Goal: Task Accomplishment & Management: Use online tool/utility

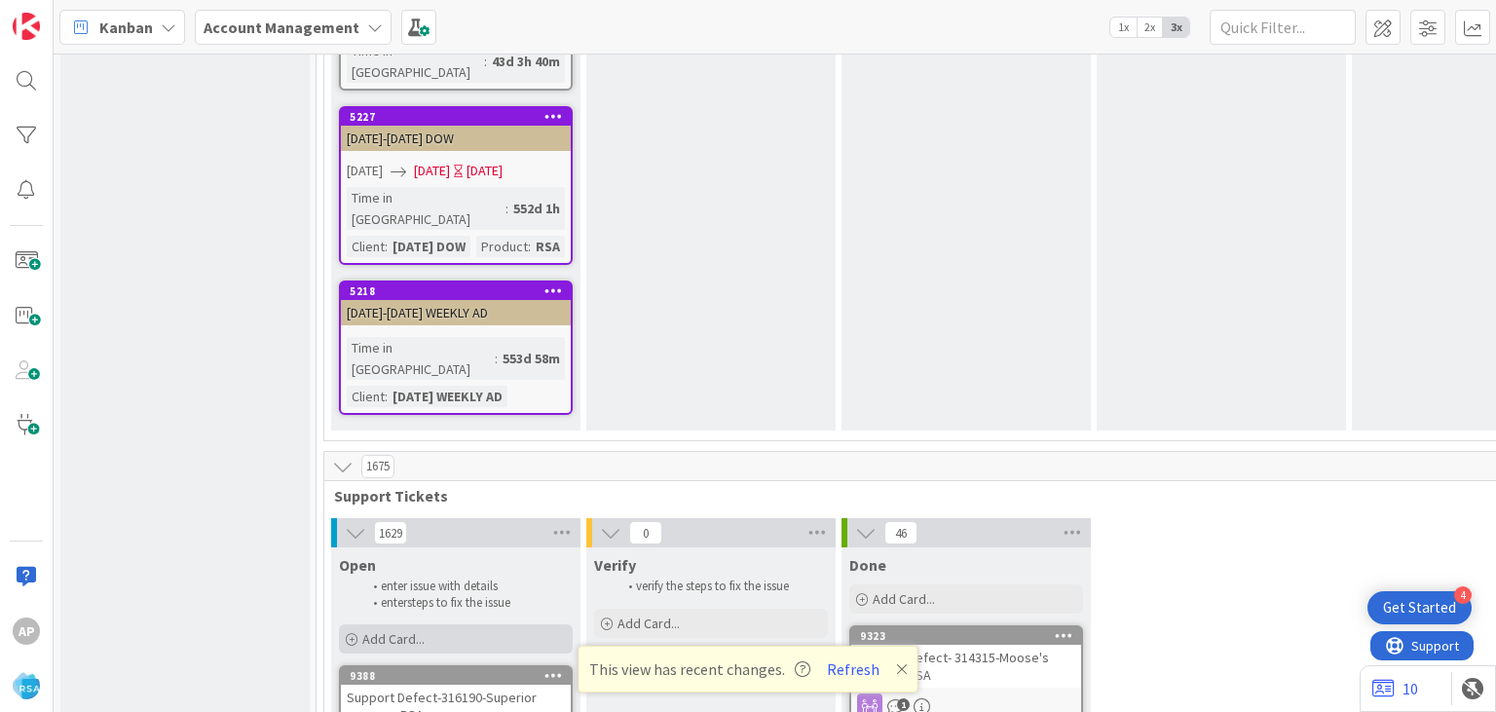
click at [412, 630] on span "Add Card..." at bounding box center [393, 639] width 62 height 18
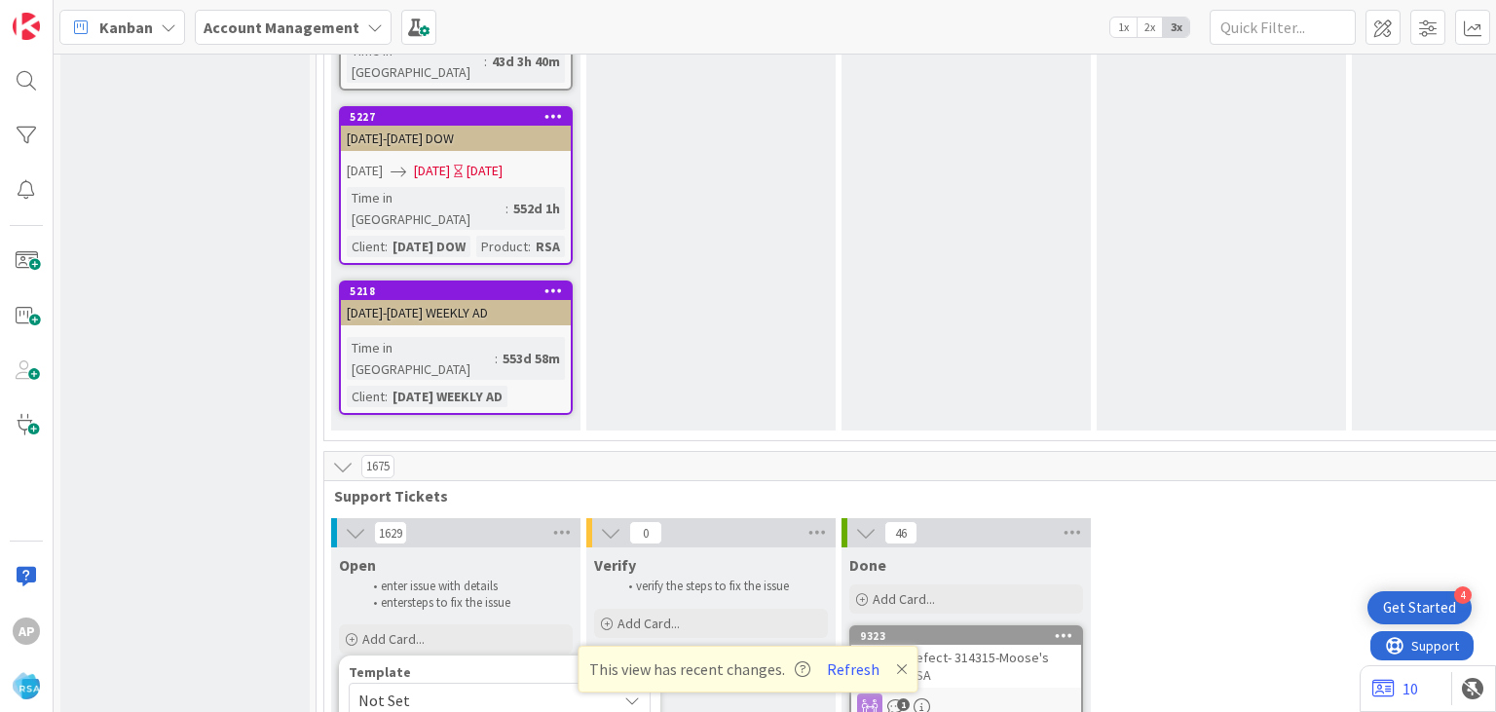
click at [472, 688] on span "Not Set" at bounding box center [479, 700] width 243 height 25
type textarea "x"
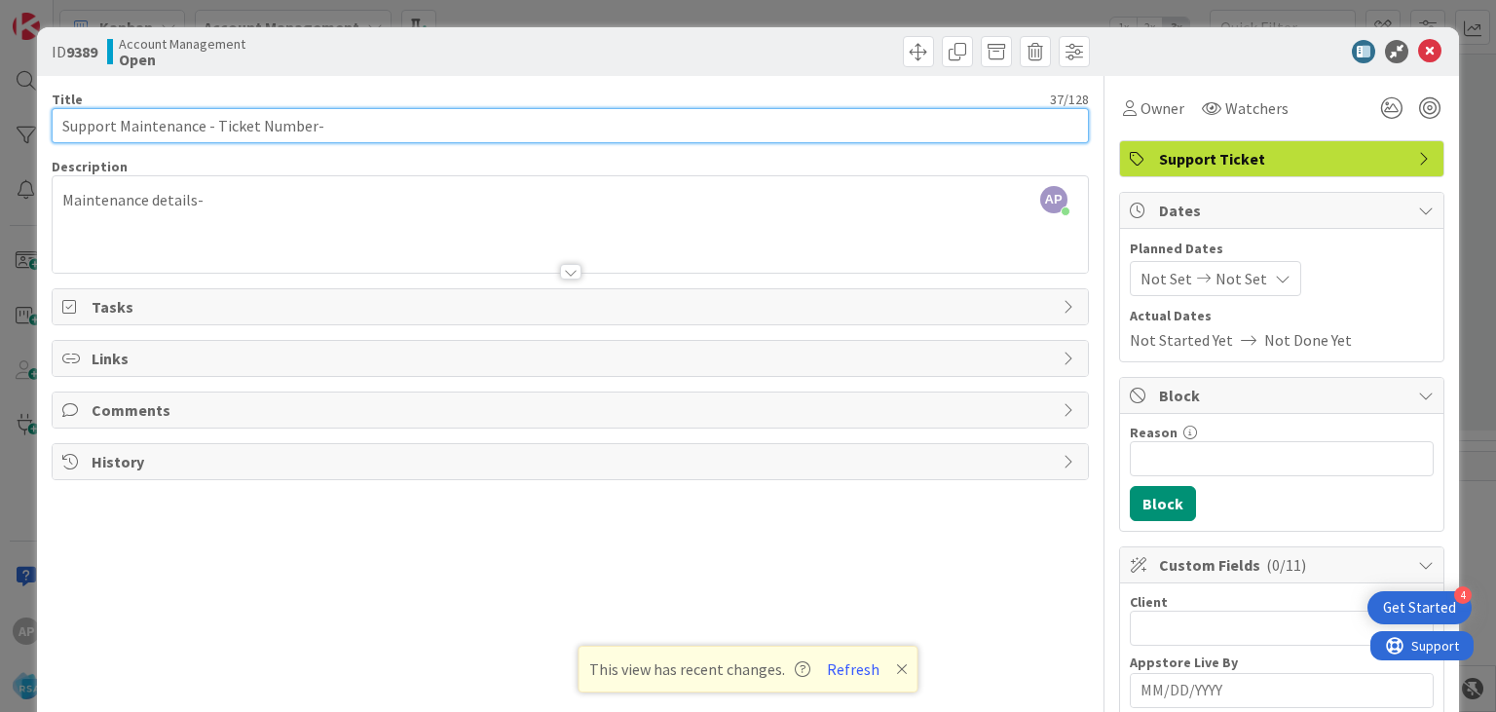
drag, startPoint x: 216, startPoint y: 127, endPoint x: 307, endPoint y: 127, distance: 90.6
click at [307, 127] on input "Support Maintenance - Ticket Number-" at bounding box center [570, 125] width 1036 height 35
drag, startPoint x: 307, startPoint y: 127, endPoint x: 217, endPoint y: 125, distance: 89.6
click at [217, 125] on input "Support Maintenance - Ticket Number-" at bounding box center [570, 125] width 1036 height 35
paste input "#315859"
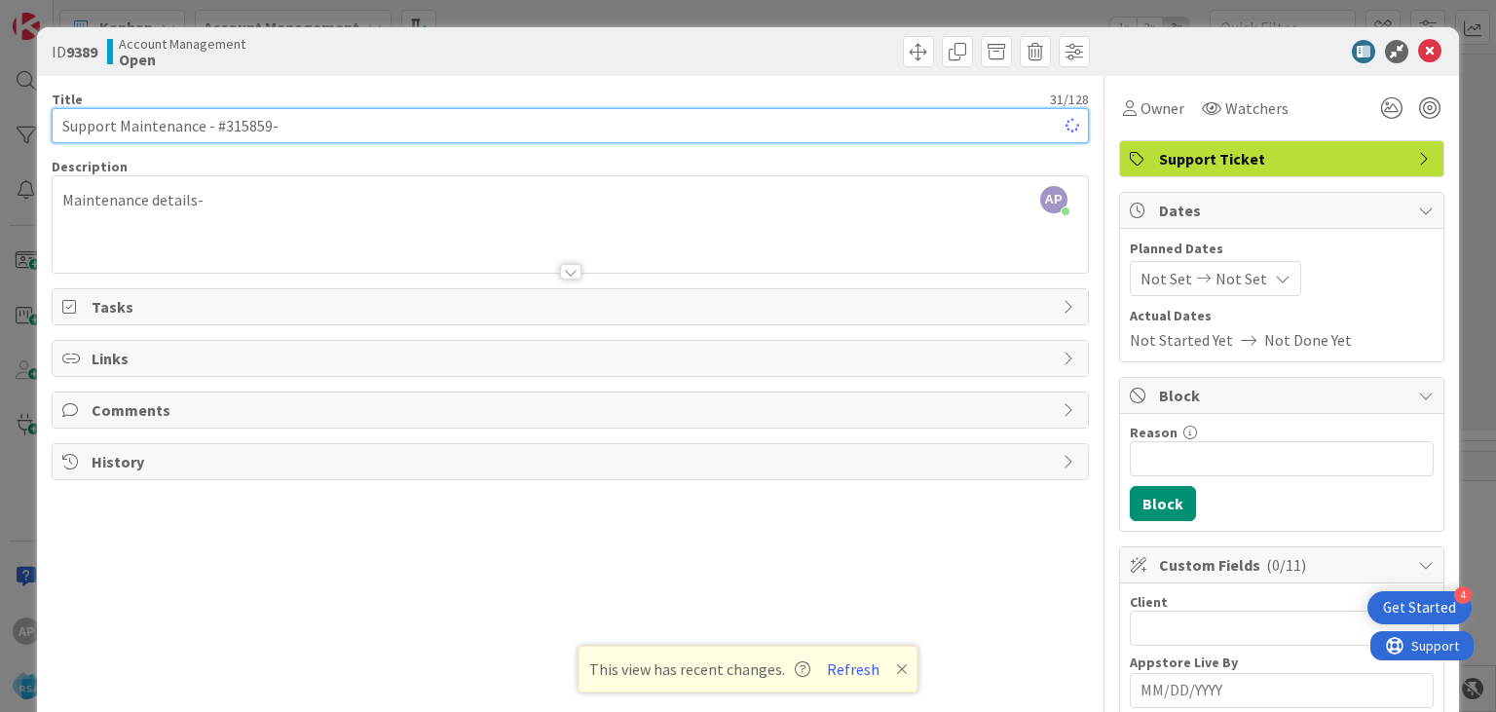
click at [221, 126] on input "Support Maintenance - #315859-" at bounding box center [570, 125] width 1036 height 35
click at [319, 128] on input "Support Maintenance - 315859-" at bounding box center [570, 125] width 1036 height 35
type input "Support Maintenance - 315859- Prengers-RSA"
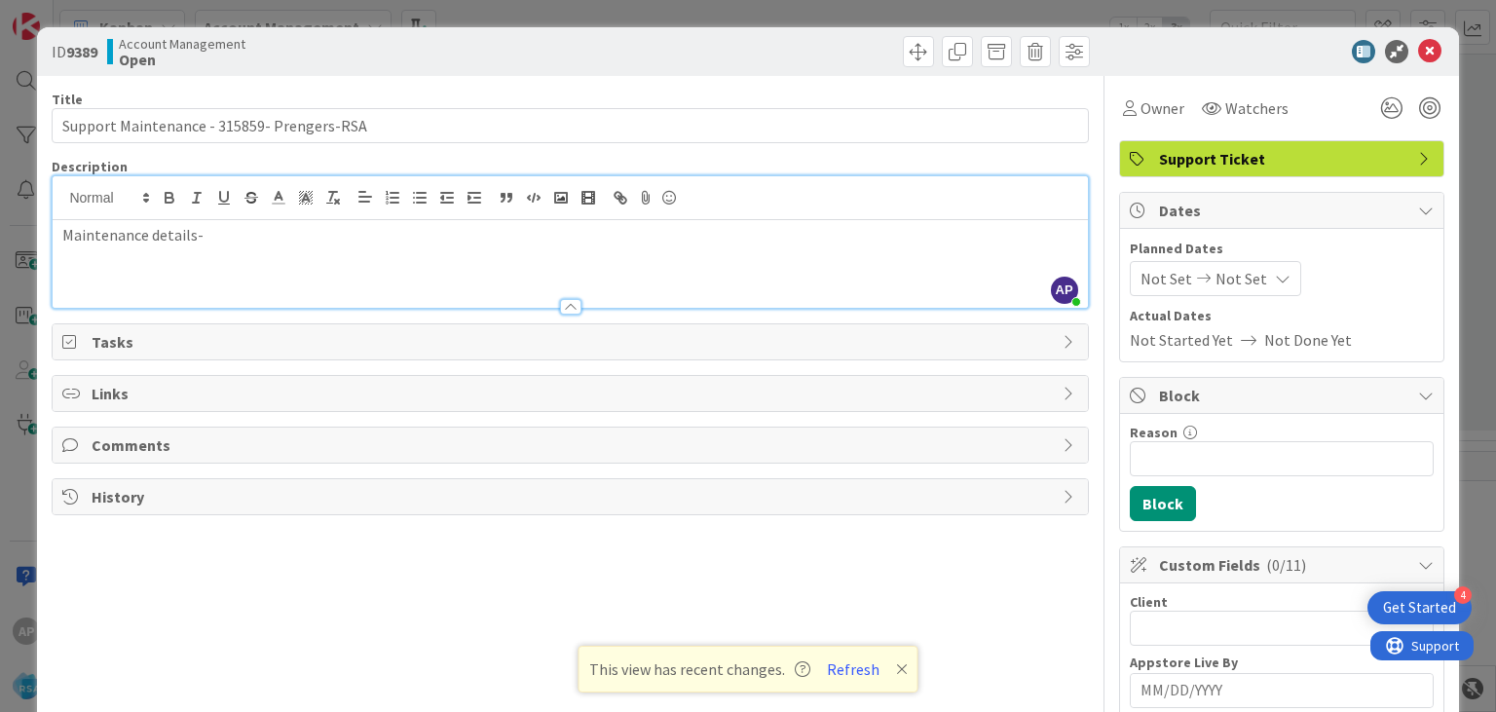
click at [243, 220] on div "Maintenance details-" at bounding box center [570, 264] width 1034 height 88
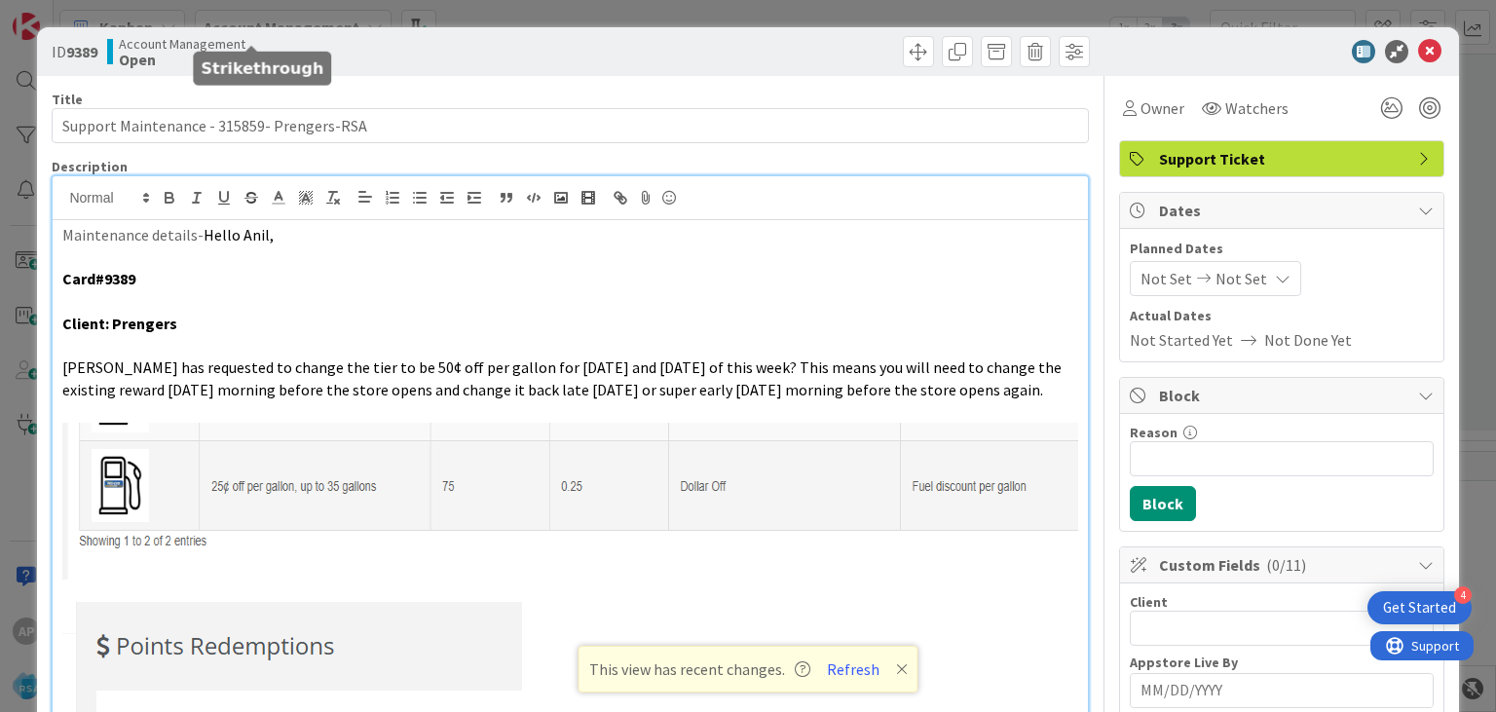
scroll to position [163, 0]
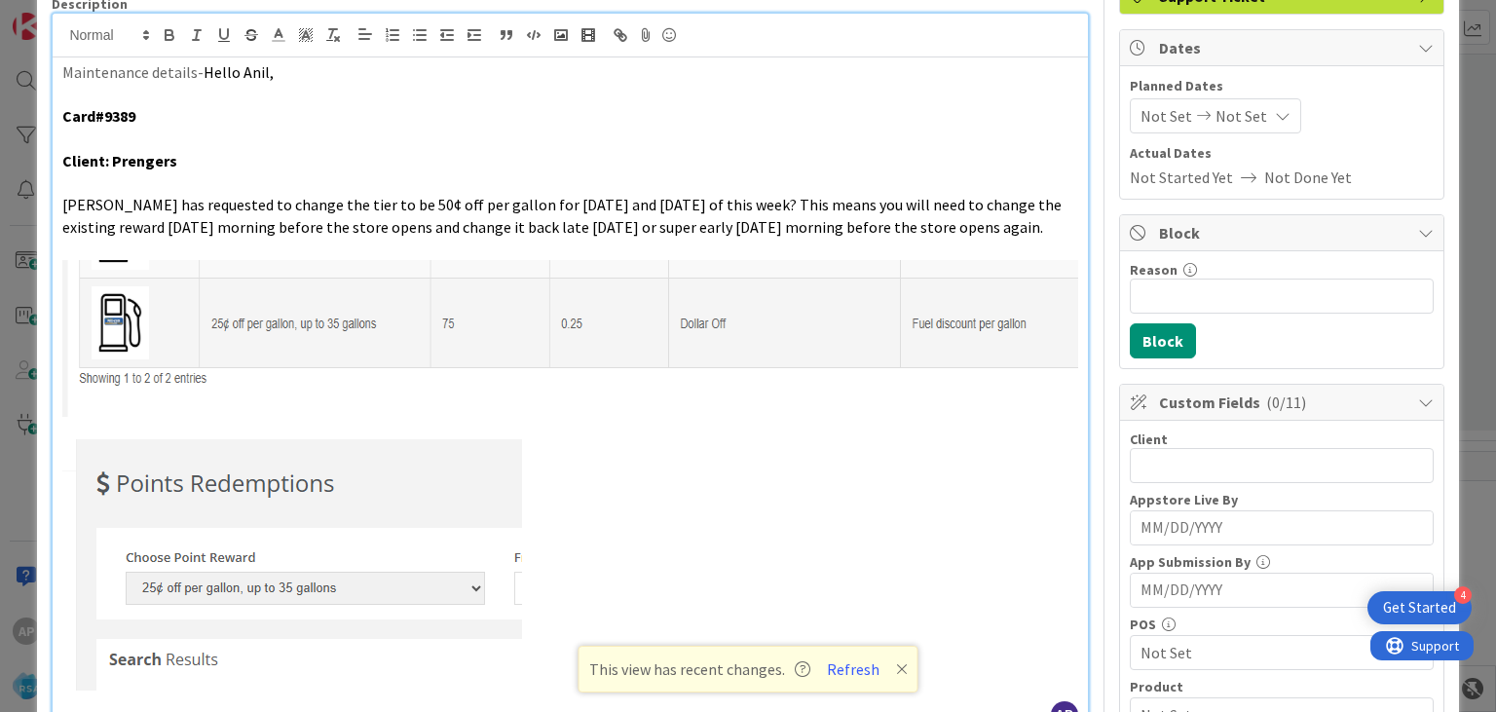
click at [1158, 111] on span "Not Set" at bounding box center [1167, 115] width 52 height 23
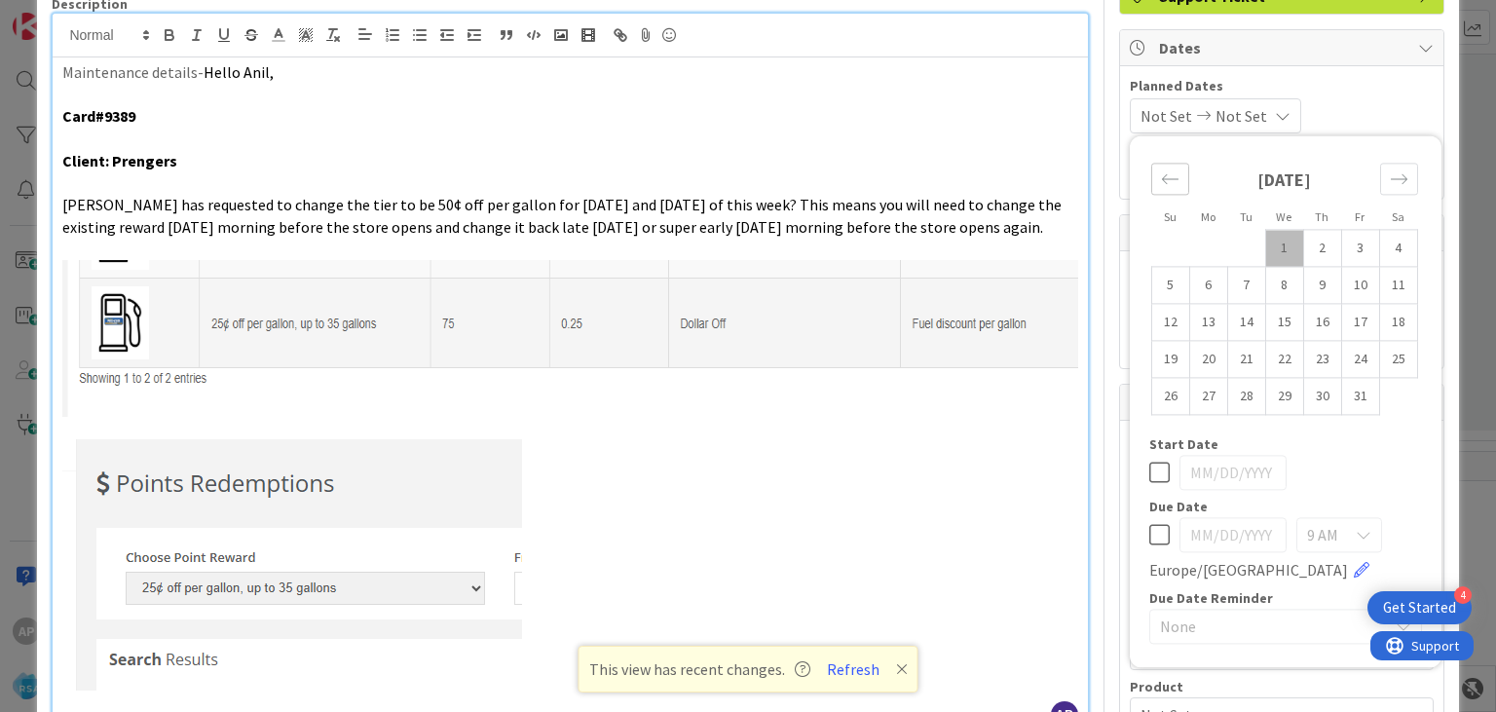
click at [1172, 175] on icon "Move backward to switch to the previous month." at bounding box center [1170, 178] width 19 height 19
click at [1206, 356] on td "22" at bounding box center [1208, 359] width 38 height 37
type input "[DATE]"
click at [1397, 175] on icon "Move forward to switch to the next month." at bounding box center [1399, 178] width 19 height 19
click at [1362, 248] on td "3" at bounding box center [1360, 248] width 38 height 37
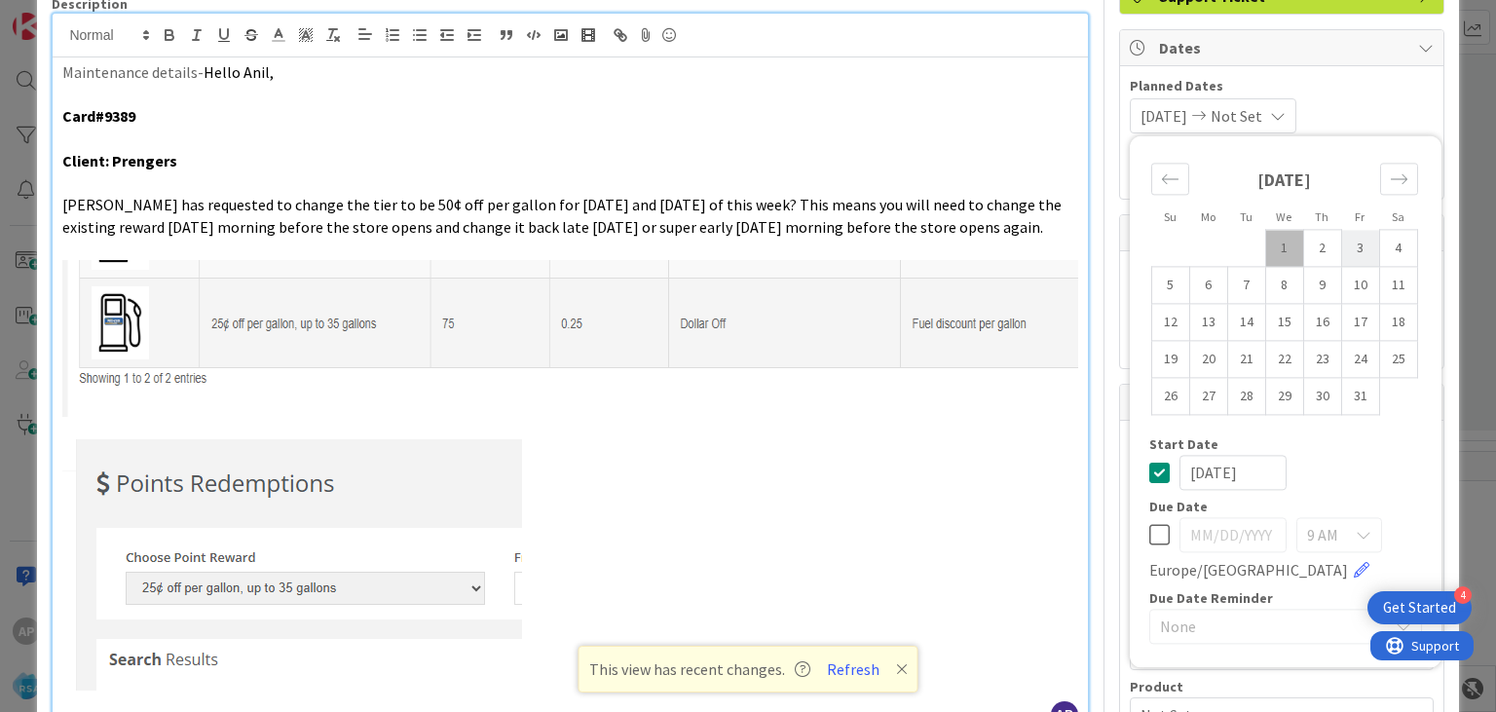
type input "[DATE]"
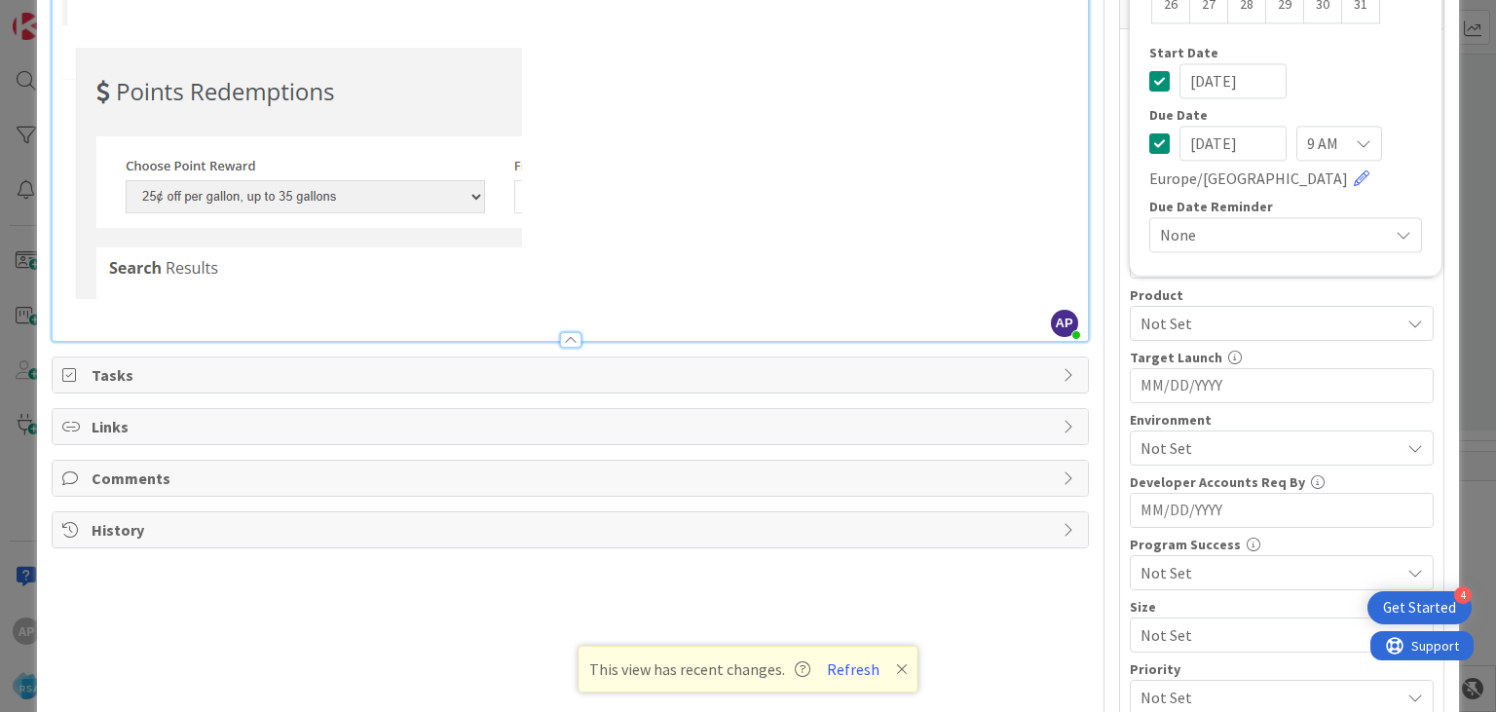
scroll to position [555, 0]
click at [1170, 330] on div "Not Set" at bounding box center [1282, 322] width 304 height 35
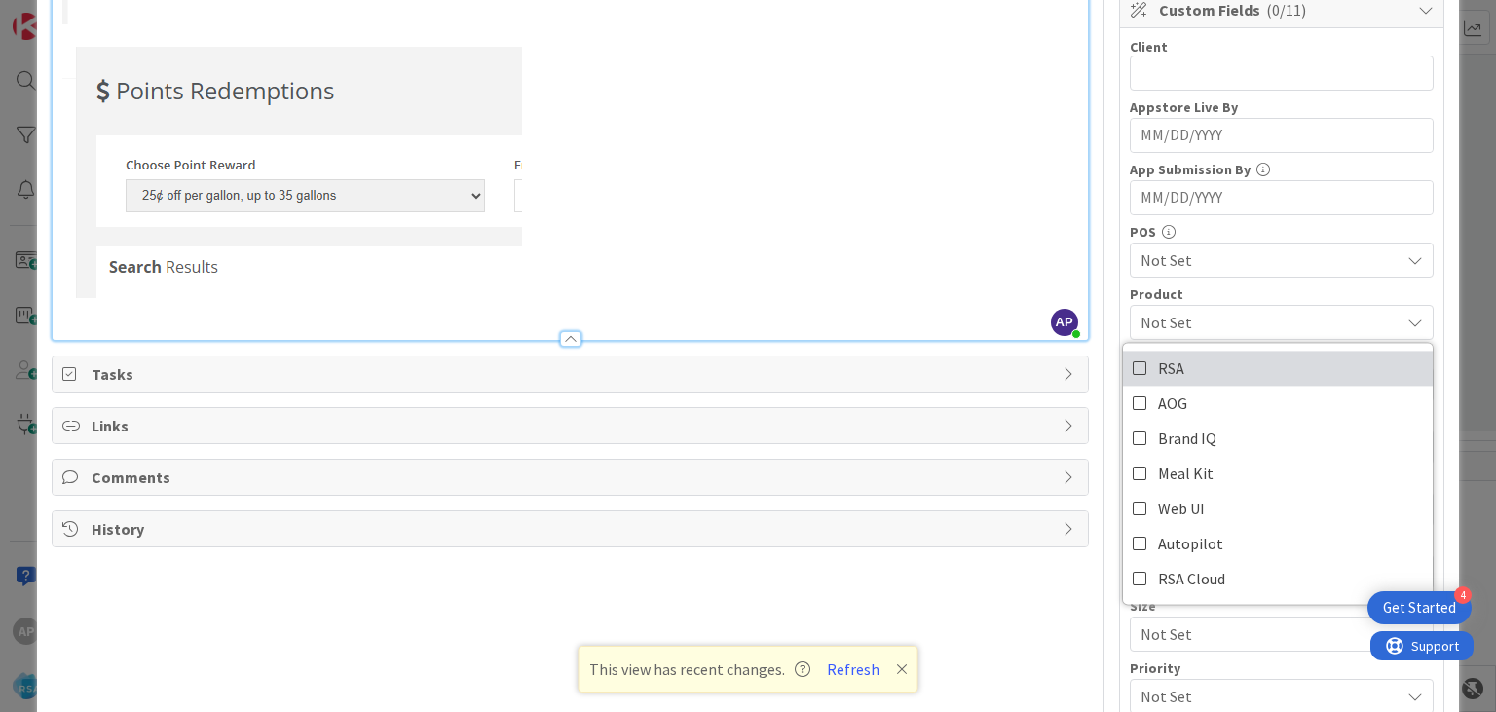
click at [1139, 359] on icon at bounding box center [1141, 368] width 16 height 29
click at [1222, 315] on span "RSA" at bounding box center [1270, 322] width 259 height 23
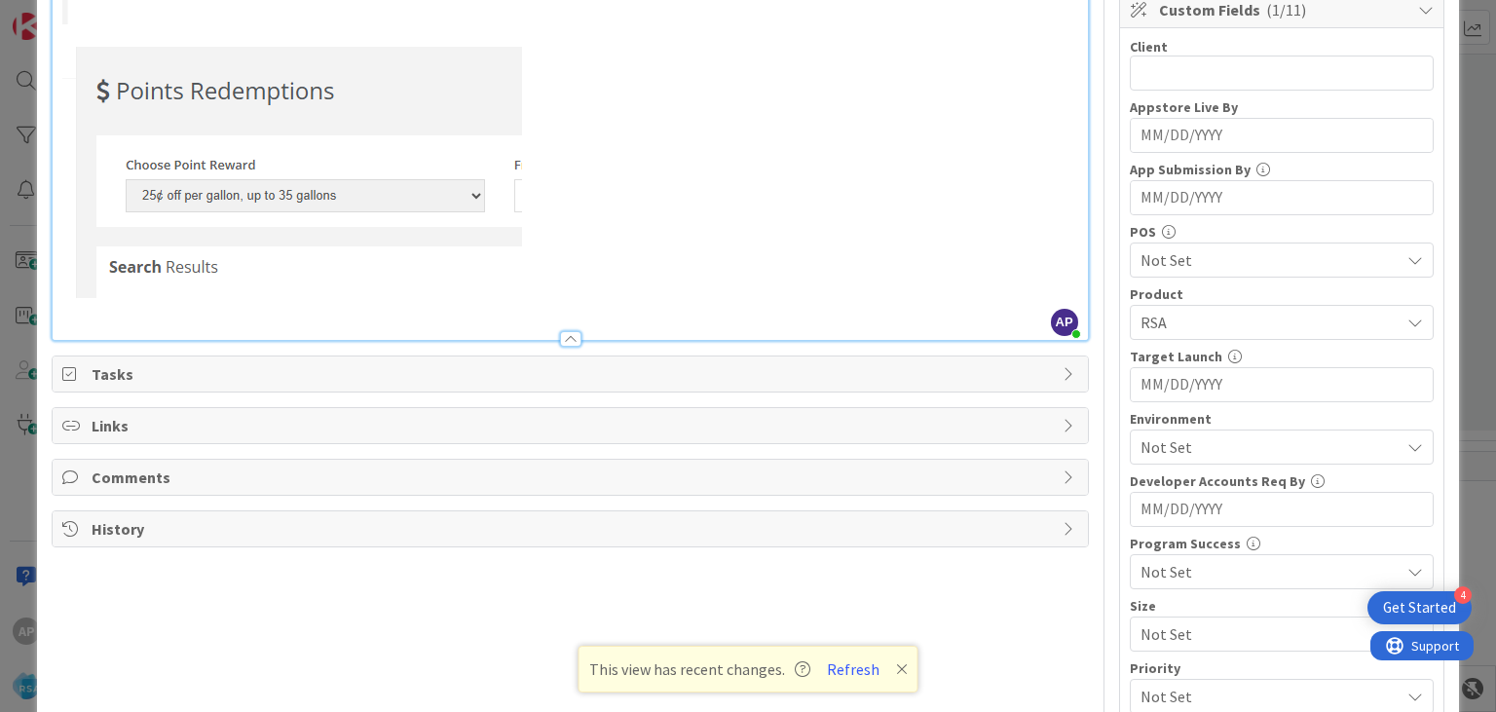
click at [1173, 446] on span "Not Set" at bounding box center [1270, 446] width 259 height 23
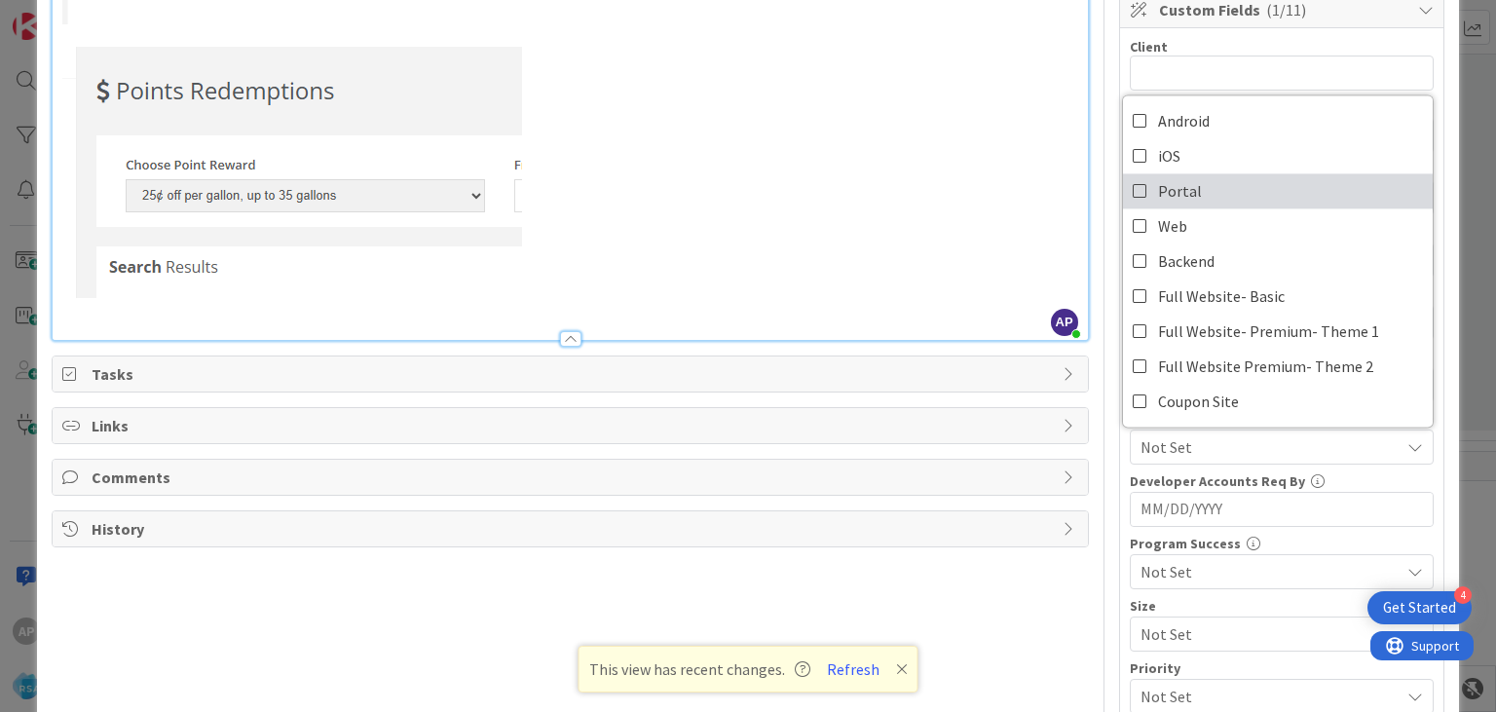
click at [1140, 184] on icon at bounding box center [1141, 190] width 16 height 29
click at [1111, 454] on div "Title 42 / 128 Support Maintenance - 315859- Prengers-RSA Description AP [PERSO…" at bounding box center [748, 200] width 1392 height 1359
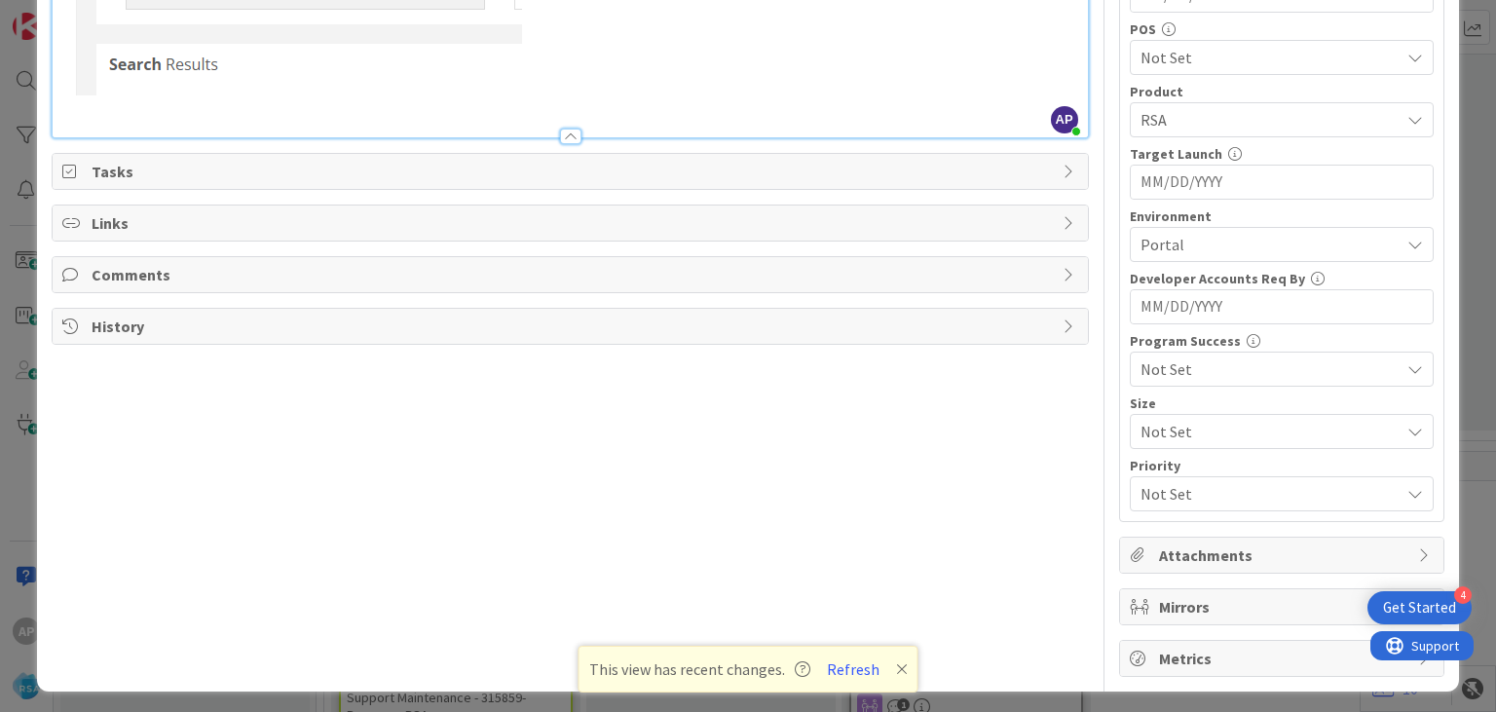
scroll to position [0, 0]
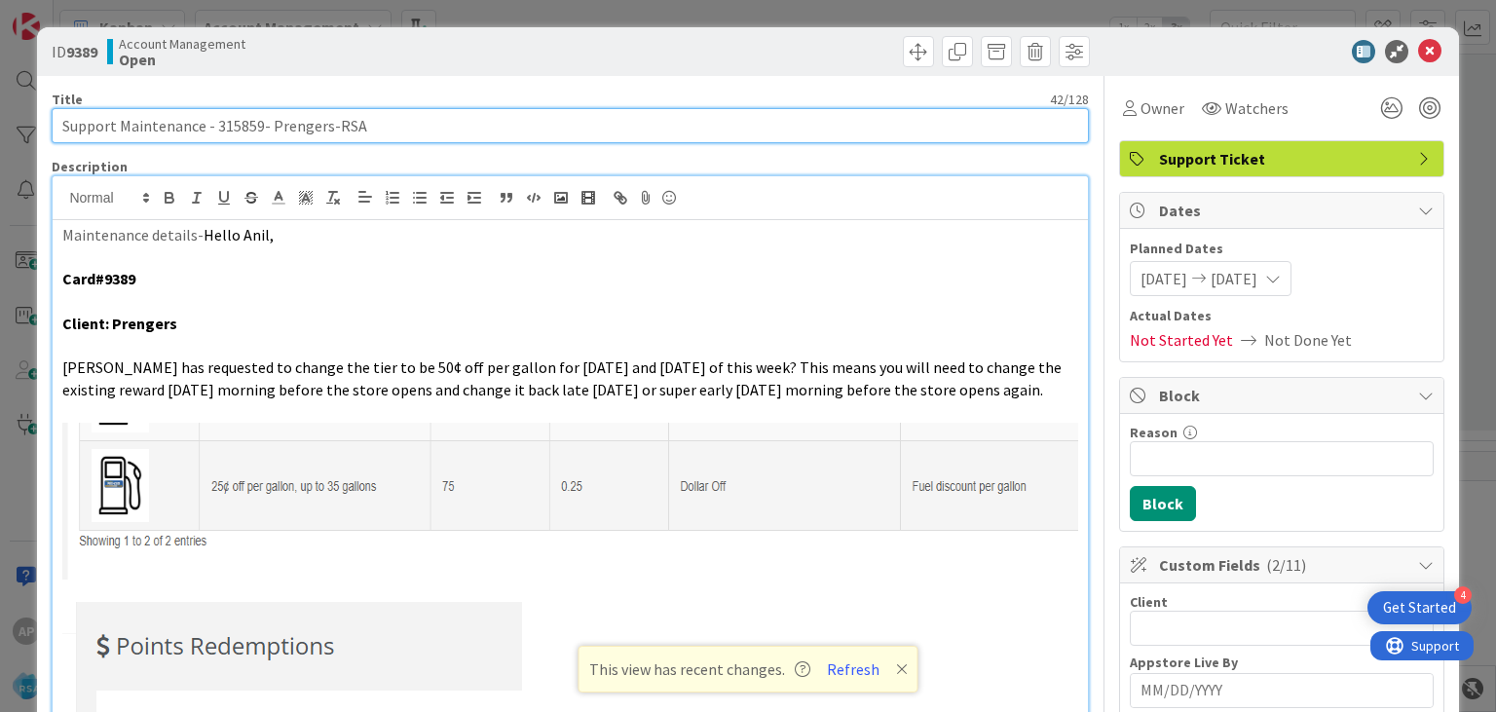
drag, startPoint x: 121, startPoint y: 124, endPoint x: 325, endPoint y: 135, distance: 204.9
click at [325, 135] on input "Support Maintenance - 315859- Prengers-RSA" at bounding box center [570, 125] width 1036 height 35
